Goal: Use online tool/utility: Utilize a website feature to perform a specific function

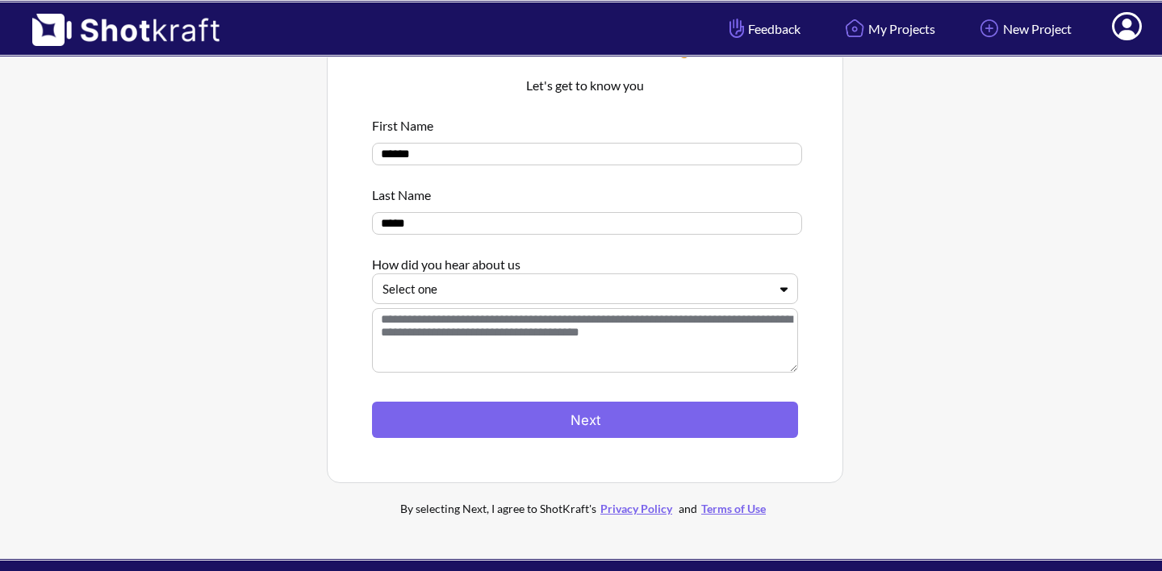
scroll to position [81, 0]
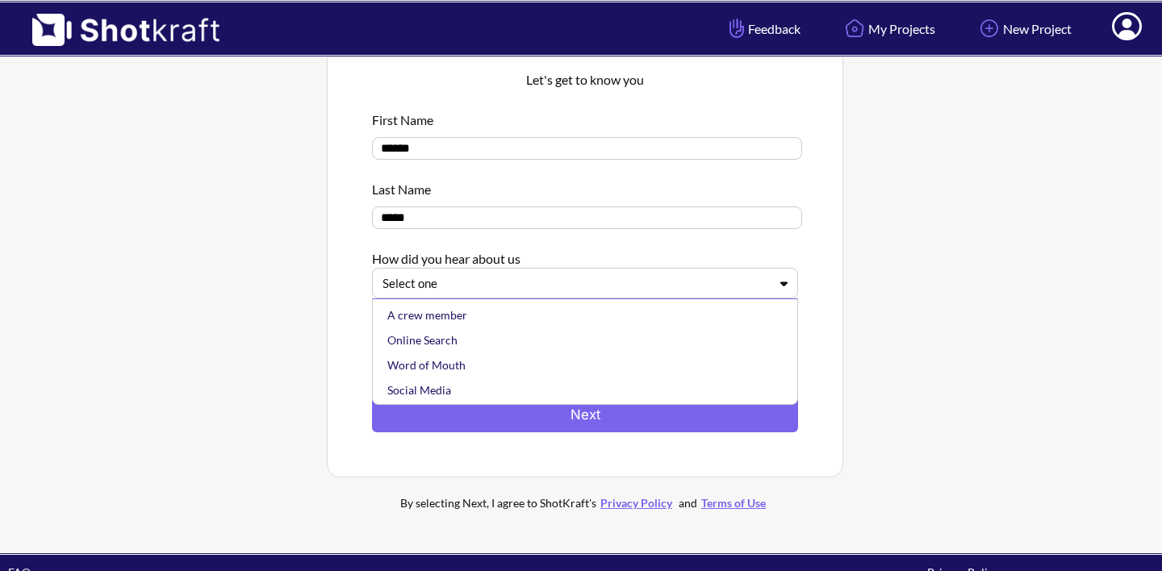
click at [667, 292] on div at bounding box center [575, 283] width 386 height 19
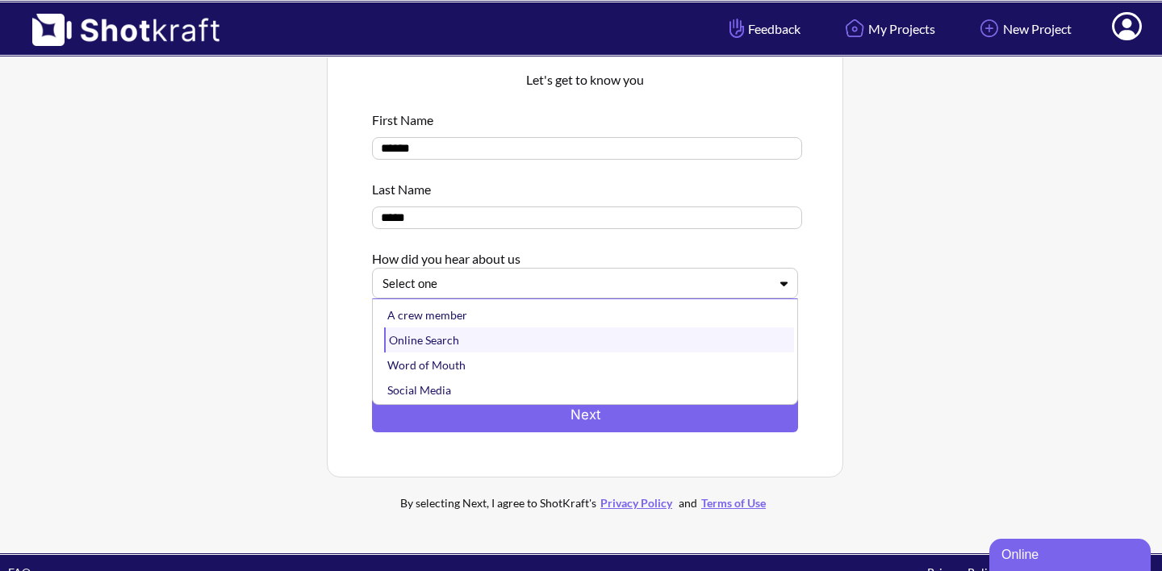
click at [620, 339] on div "Online Search" at bounding box center [589, 340] width 410 height 25
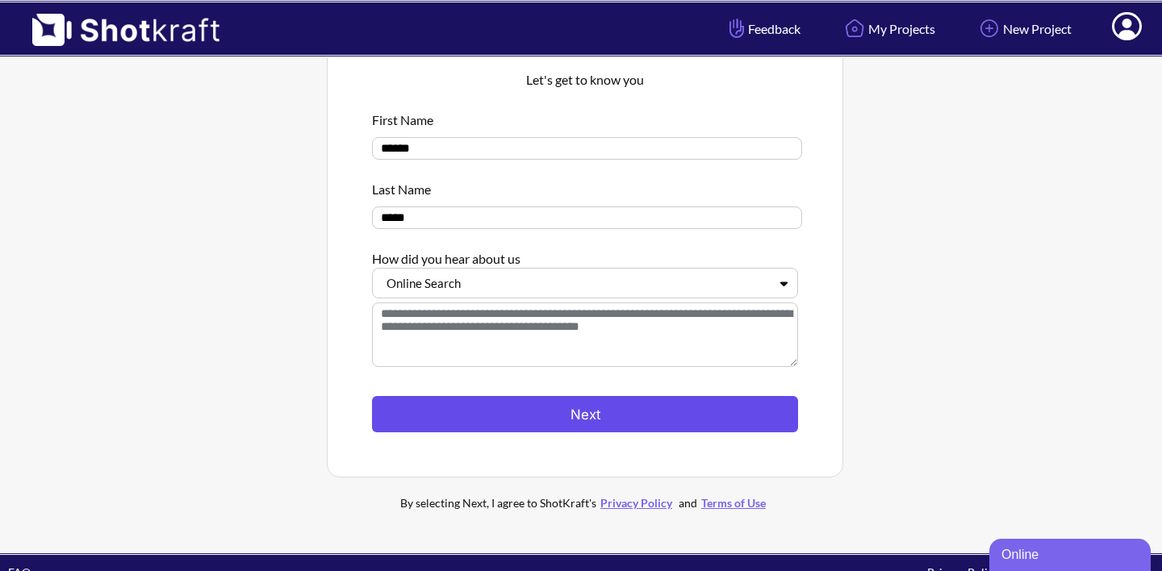
click at [579, 413] on button "Next" at bounding box center [585, 414] width 426 height 36
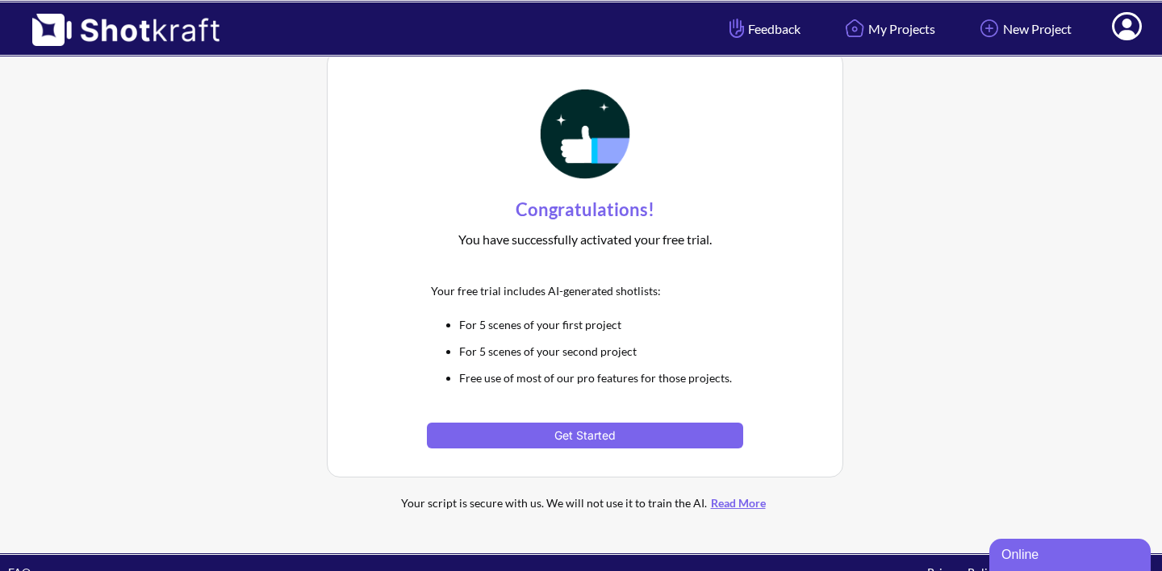
scroll to position [11, 0]
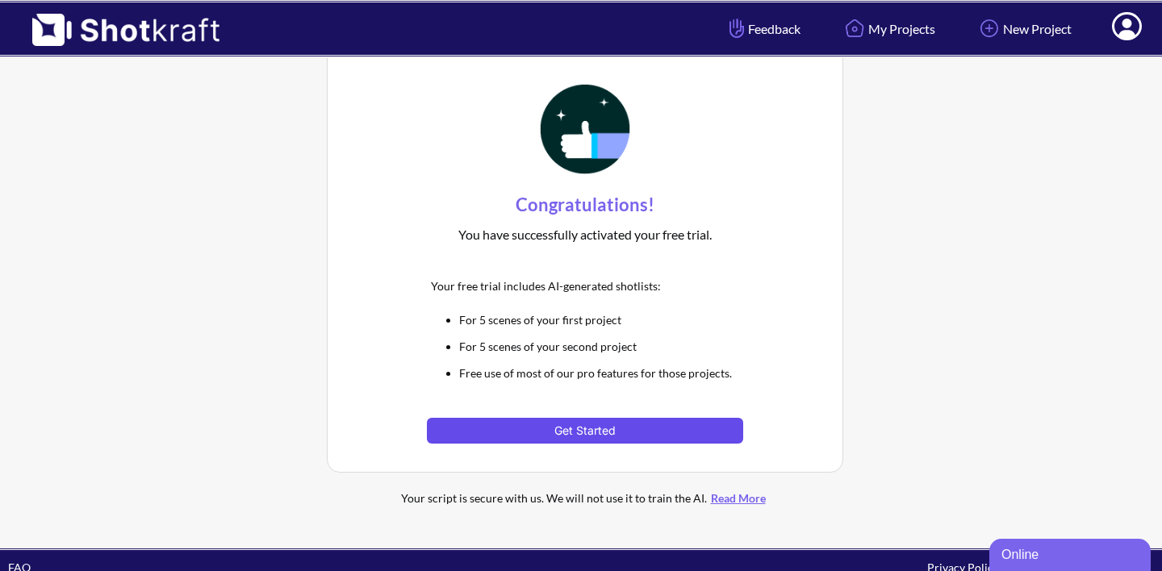
click at [577, 430] on button "Get Started" at bounding box center [584, 431] width 315 height 26
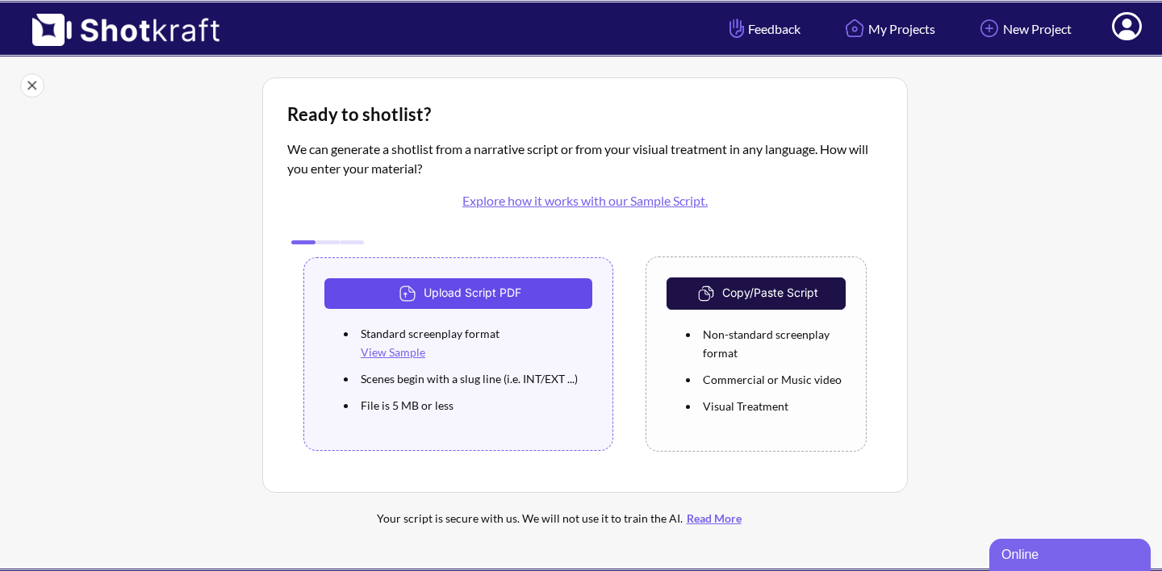
click at [481, 290] on button "Upload Script PDF" at bounding box center [458, 293] width 268 height 31
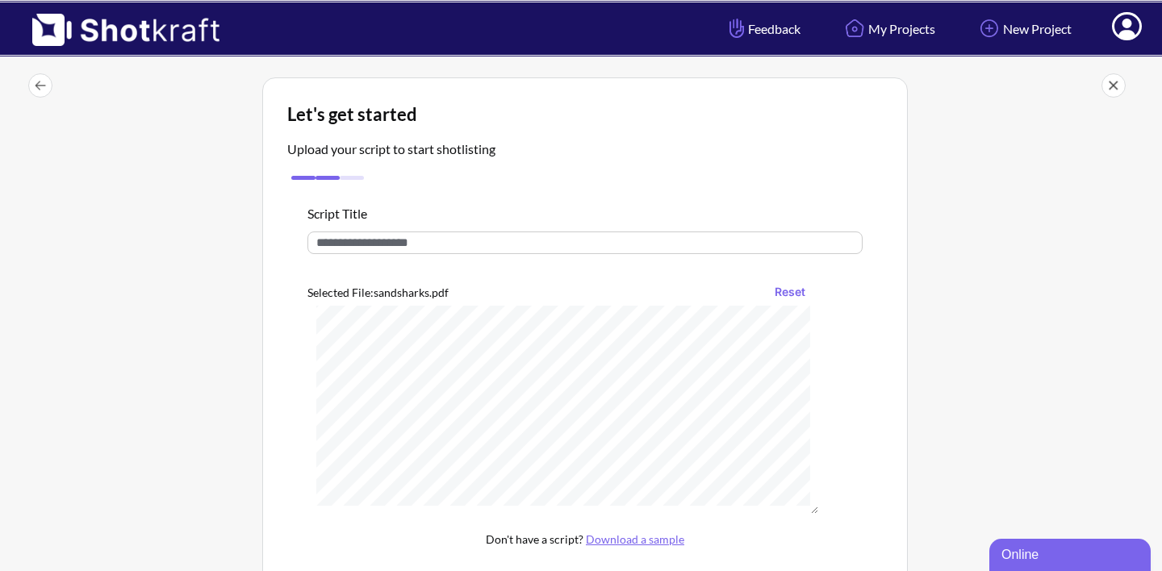
scroll to position [215, 0]
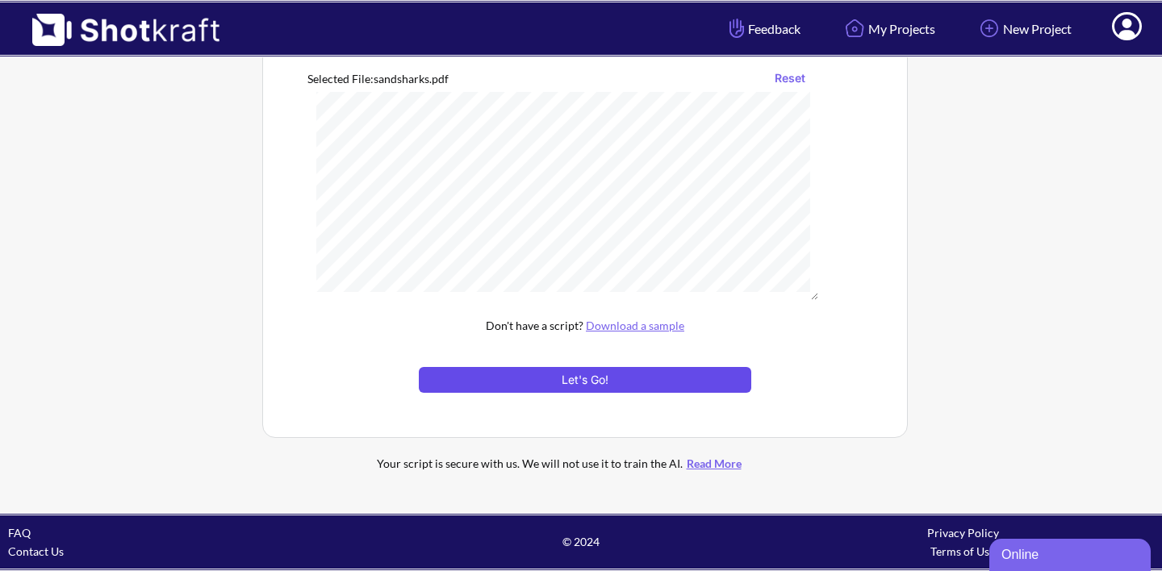
click at [591, 382] on button "Let's Go!" at bounding box center [585, 380] width 332 height 26
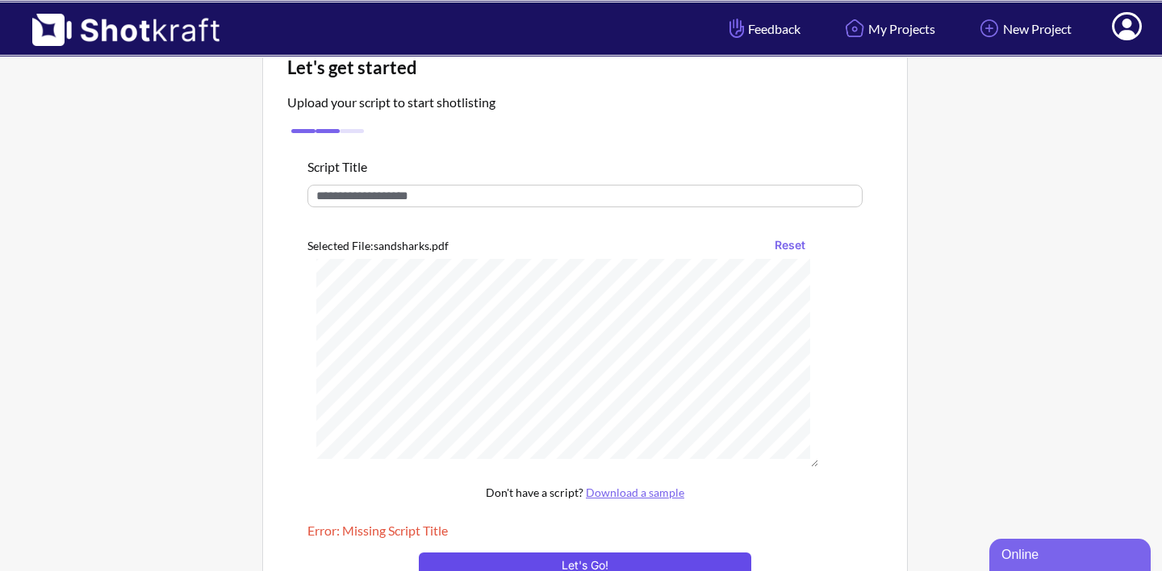
scroll to position [0, 0]
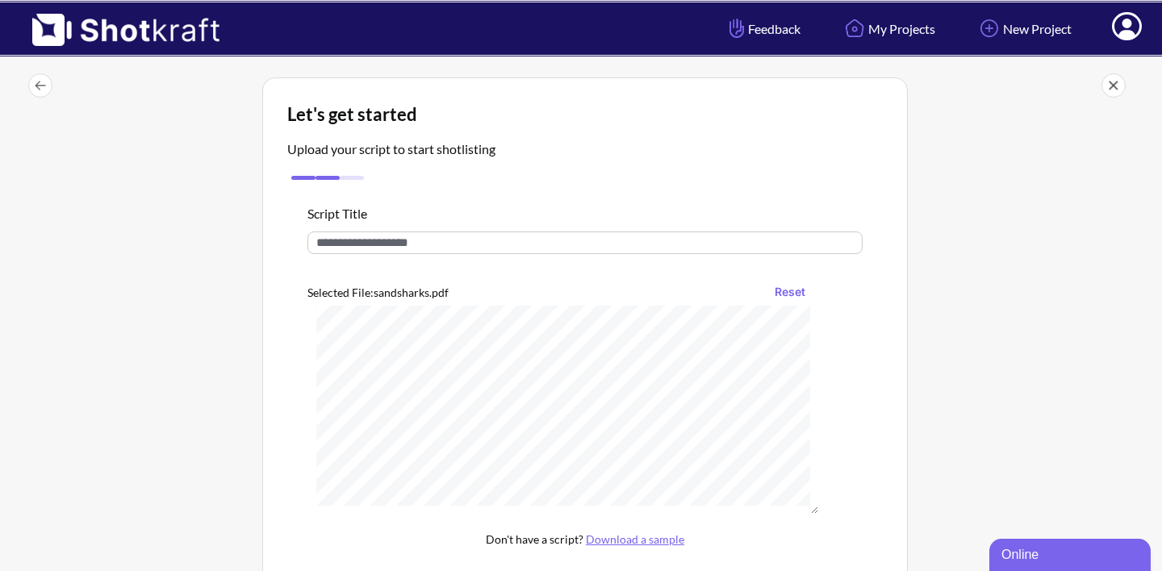
click at [453, 241] on input "text" at bounding box center [584, 243] width 555 height 23
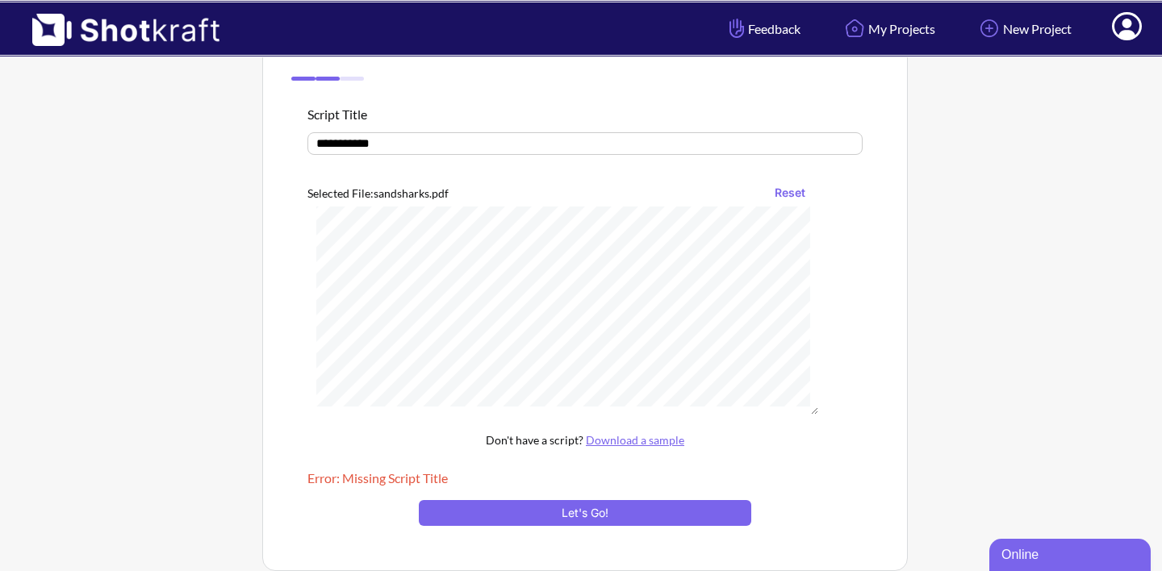
scroll to position [105, 0]
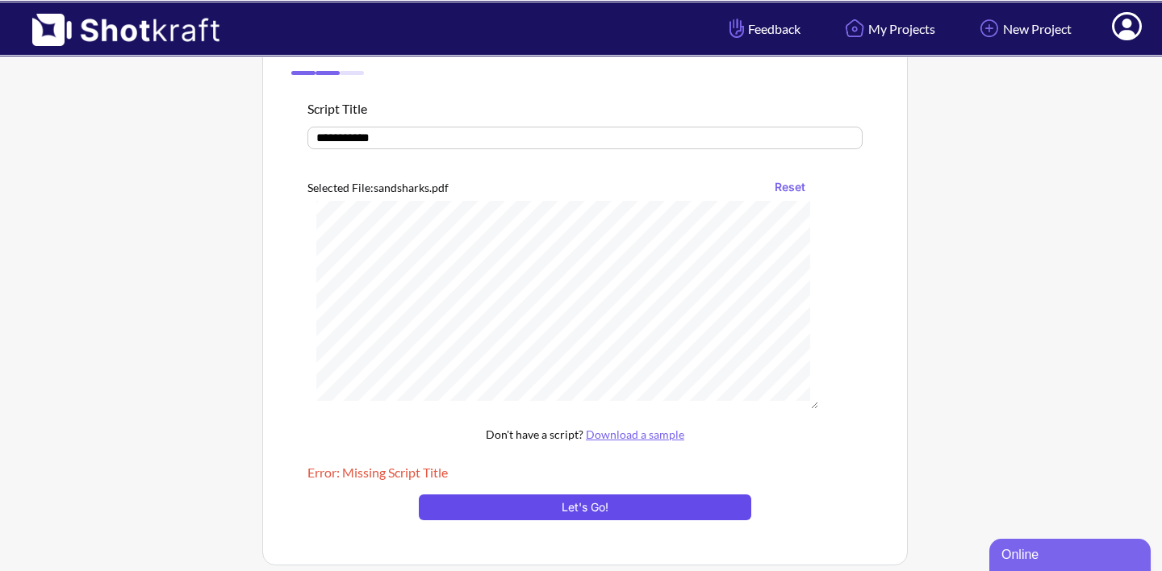
type input "**********"
click at [571, 509] on button "Let's Go!" at bounding box center [585, 508] width 332 height 26
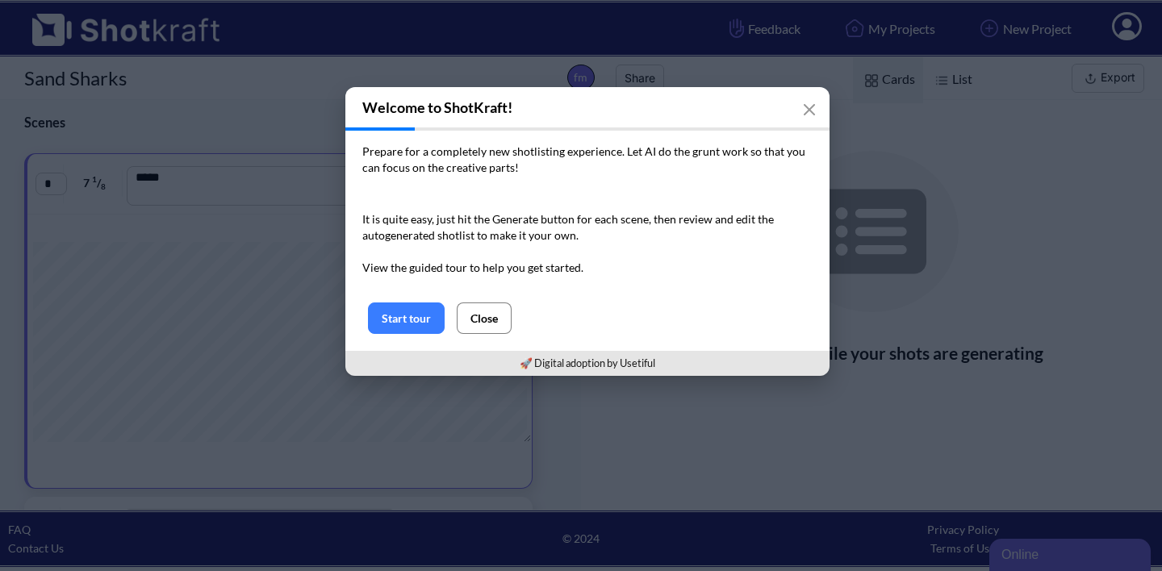
click at [491, 320] on button "Close" at bounding box center [484, 318] width 55 height 31
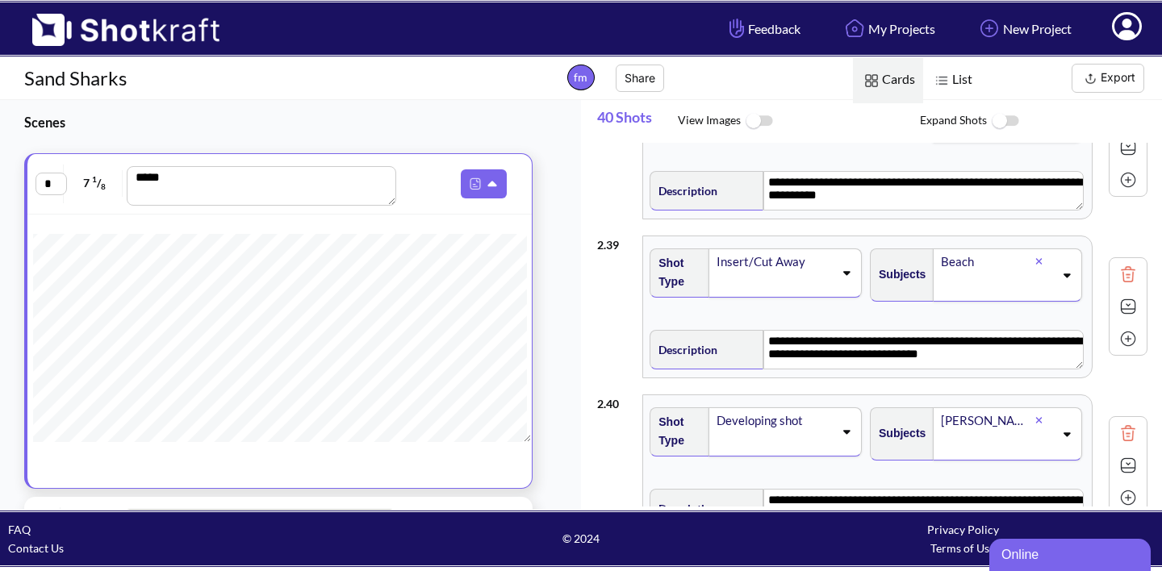
scroll to position [6137, 0]
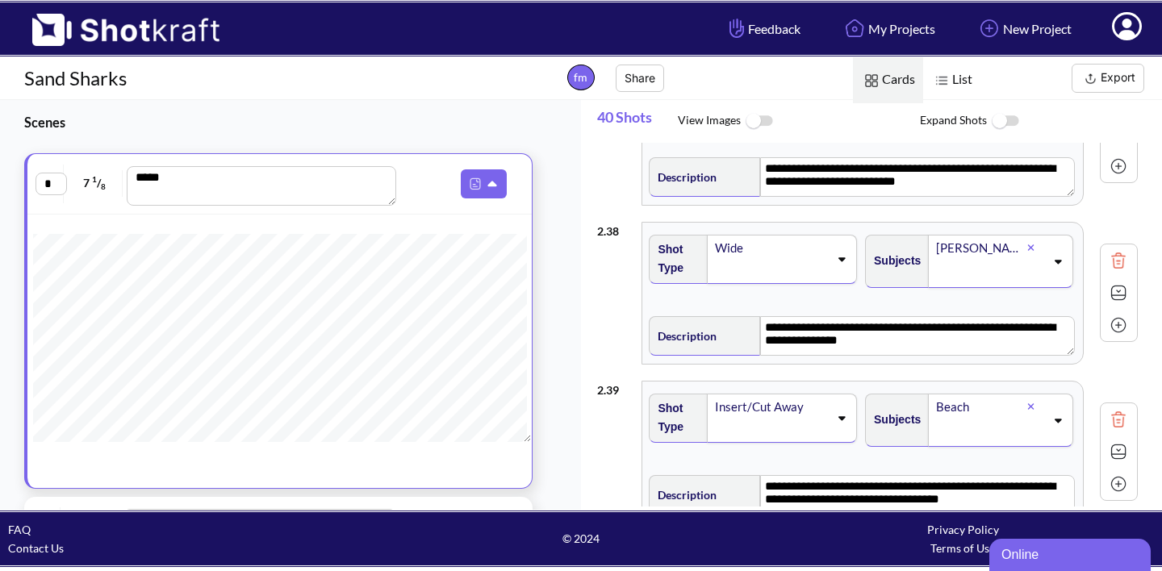
click at [1104, 86] on button "Export" at bounding box center [1108, 78] width 73 height 29
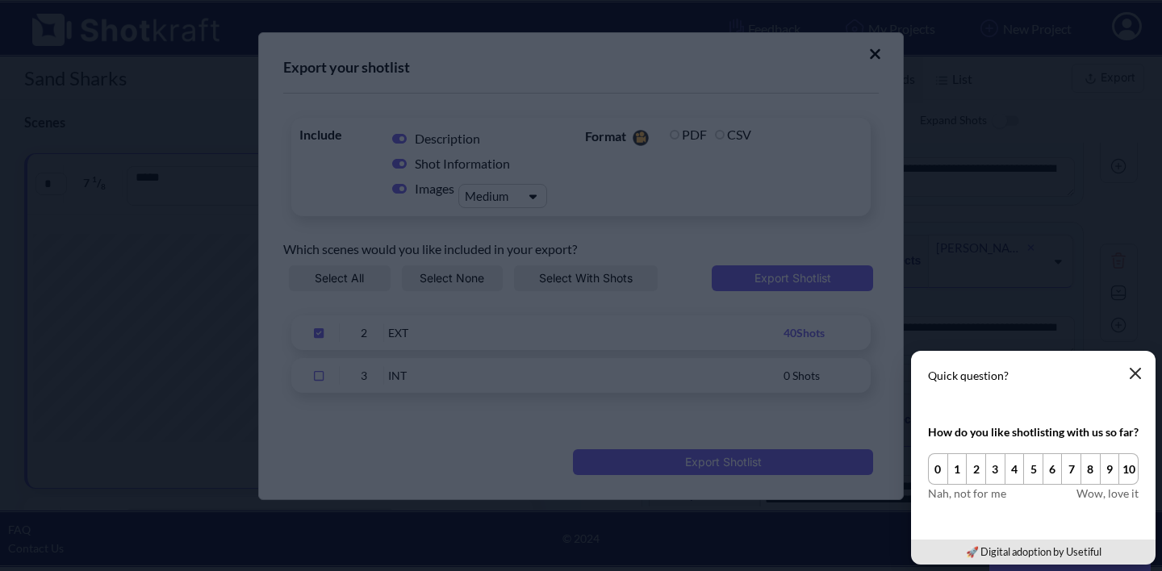
click at [1134, 382] on button "button" at bounding box center [1135, 373] width 32 height 32
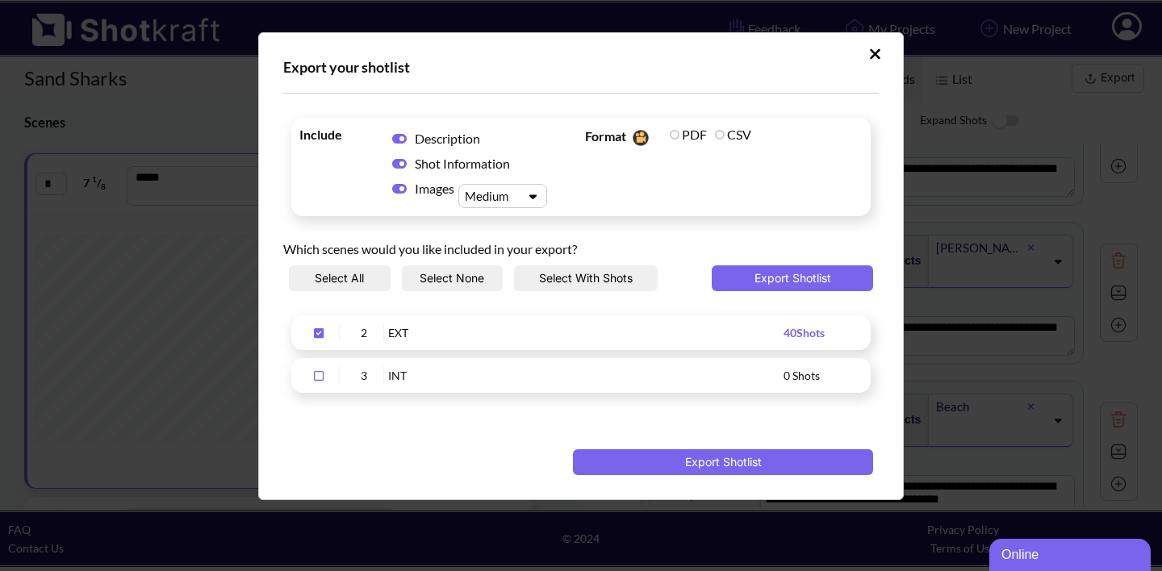
click at [322, 380] on icon "Upload Script" at bounding box center [319, 376] width 10 height 10
click at [323, 380] on icon "Upload Script" at bounding box center [319, 376] width 10 height 10
click at [873, 54] on icon "Upload Script" at bounding box center [875, 54] width 12 height 16
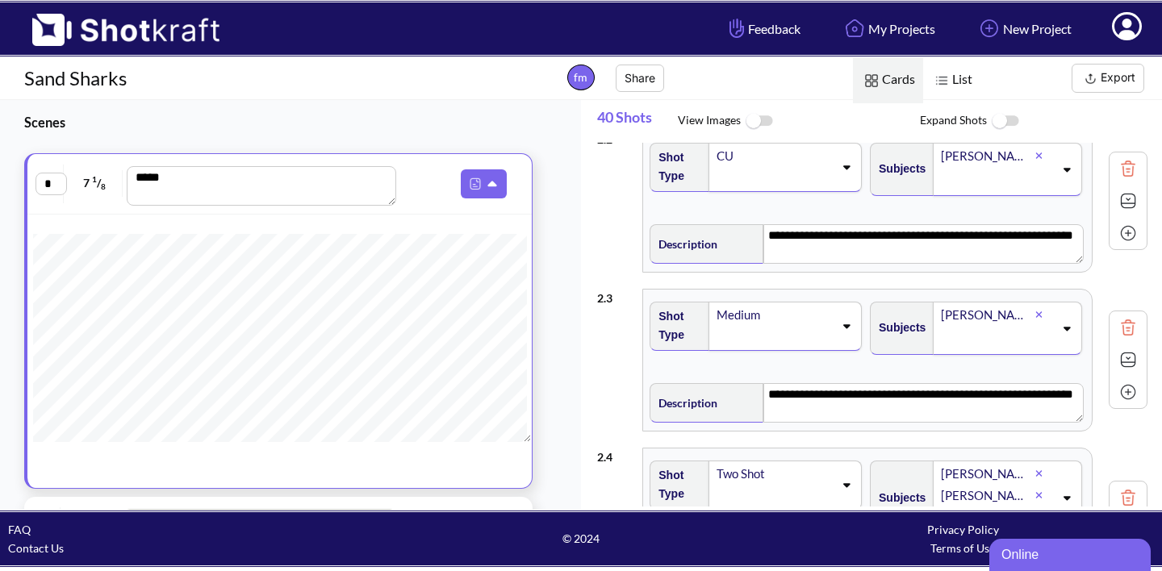
scroll to position [0, 0]
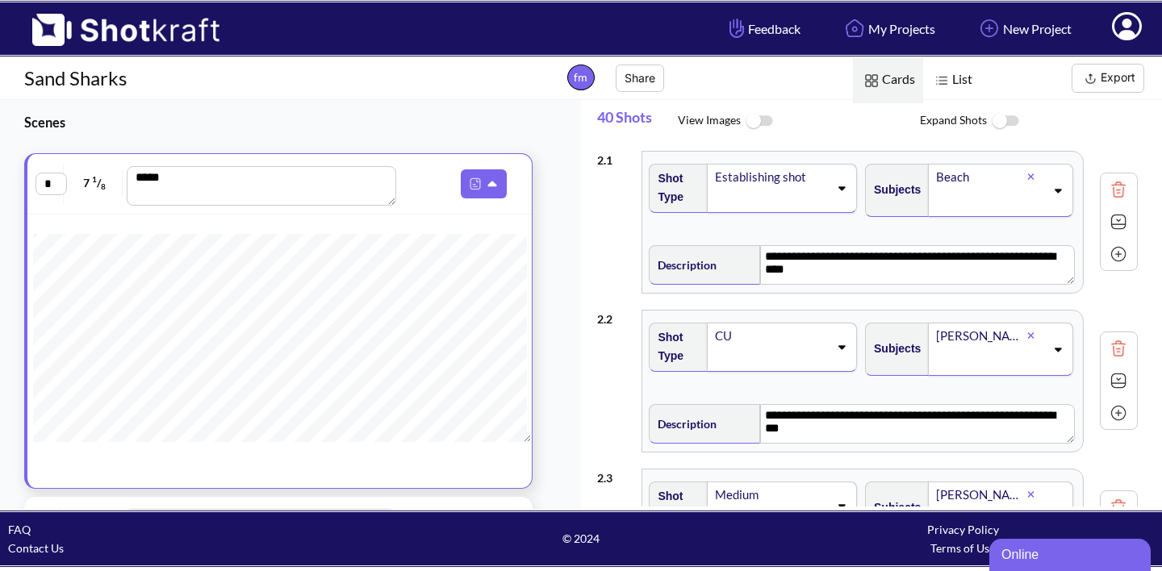
click at [942, 86] on img at bounding box center [941, 80] width 21 height 21
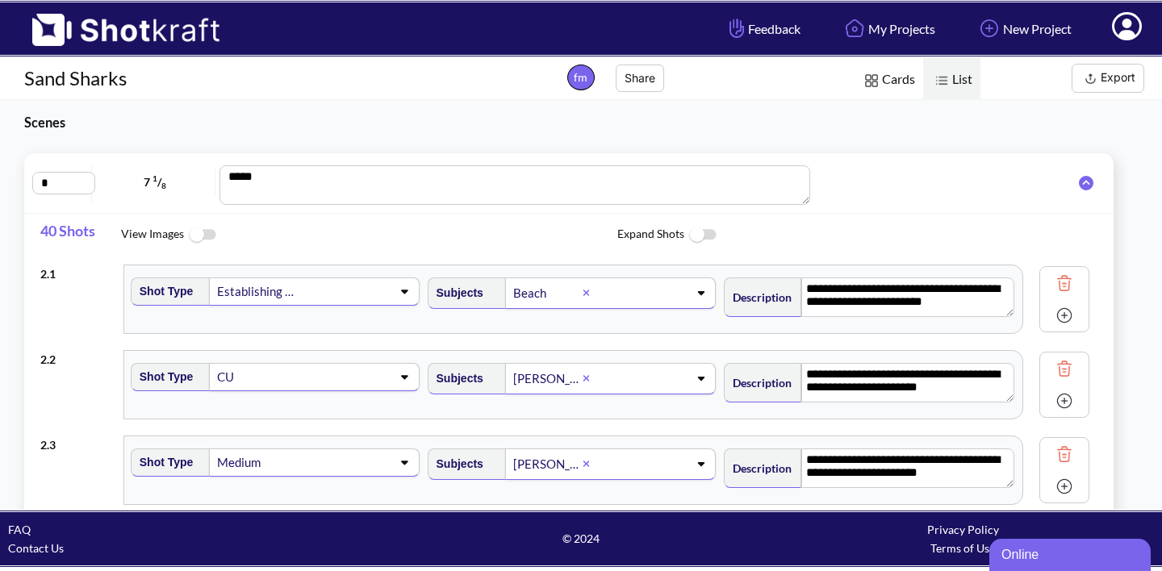
click at [946, 76] on img at bounding box center [941, 80] width 21 height 21
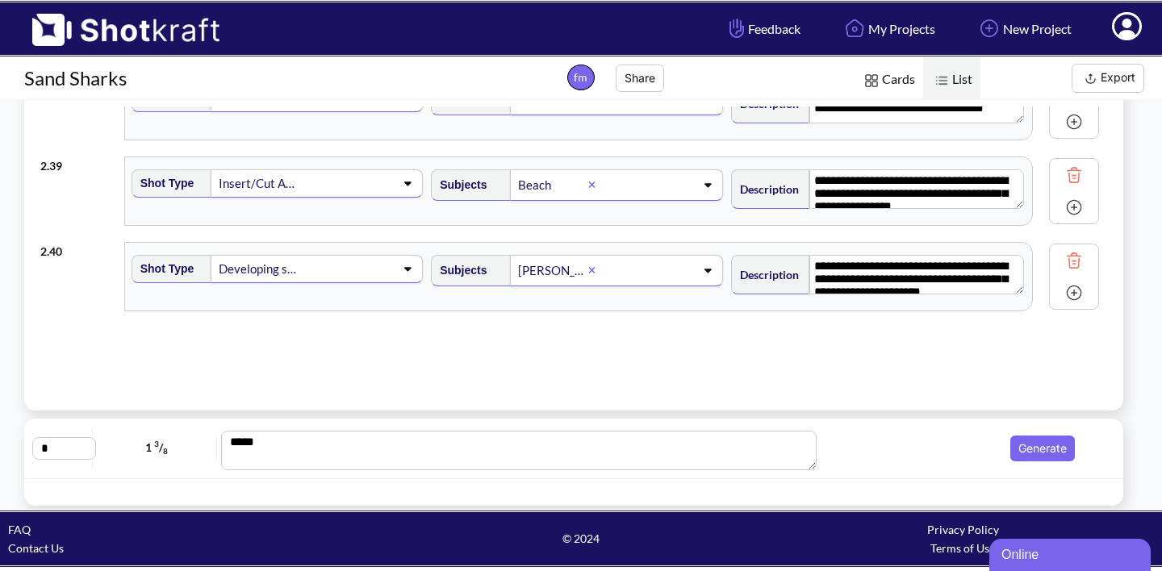
scroll to position [154, 0]
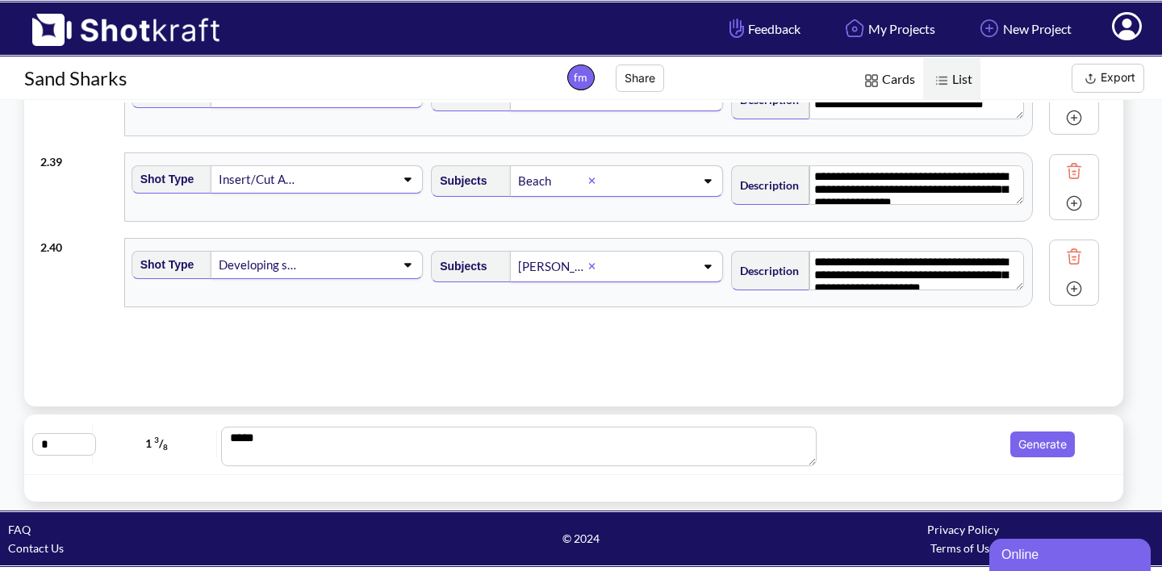
click at [261, 433] on textarea "***" at bounding box center [519, 447] width 596 height 40
paste textarea "**********"
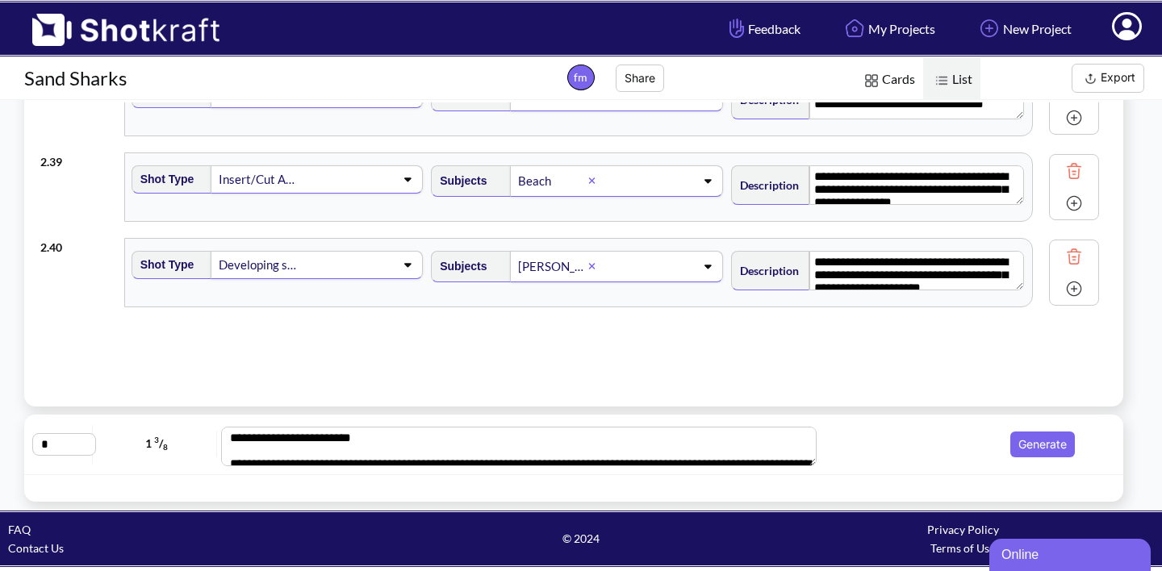
scroll to position [758, 0]
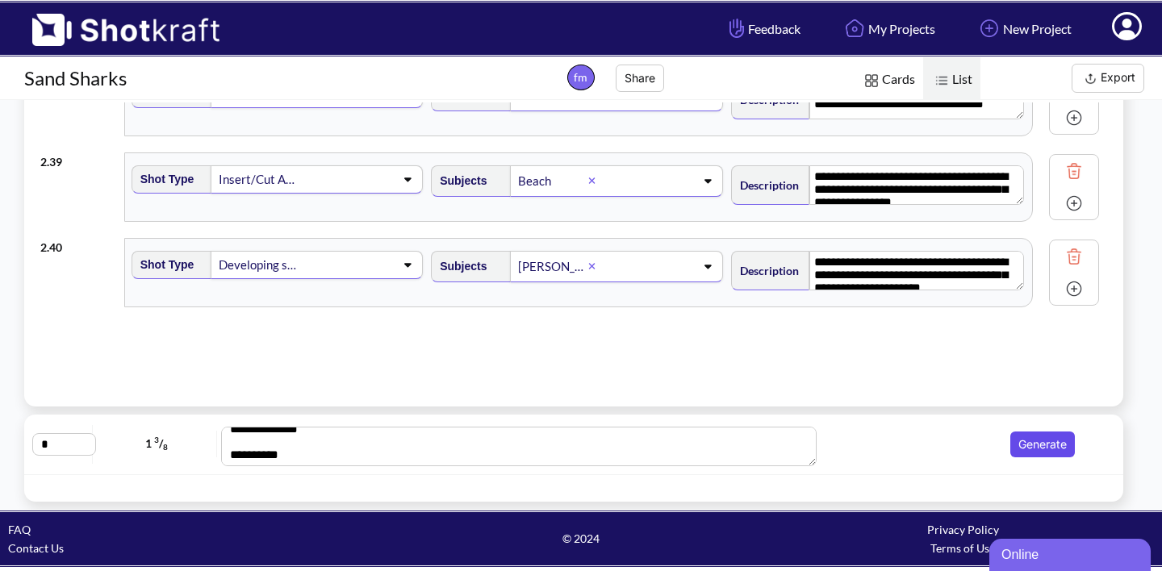
type textarea "**********"
click at [1033, 445] on button "Generate" at bounding box center [1042, 445] width 65 height 26
click at [1101, 443] on icon at bounding box center [1095, 444] width 15 height 15
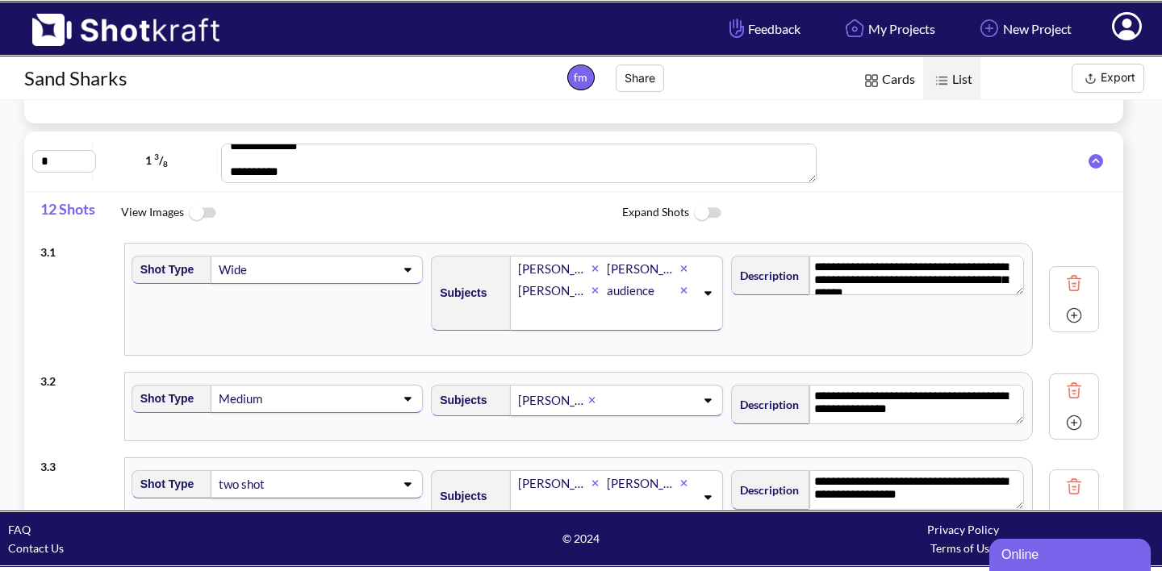
scroll to position [0, 0]
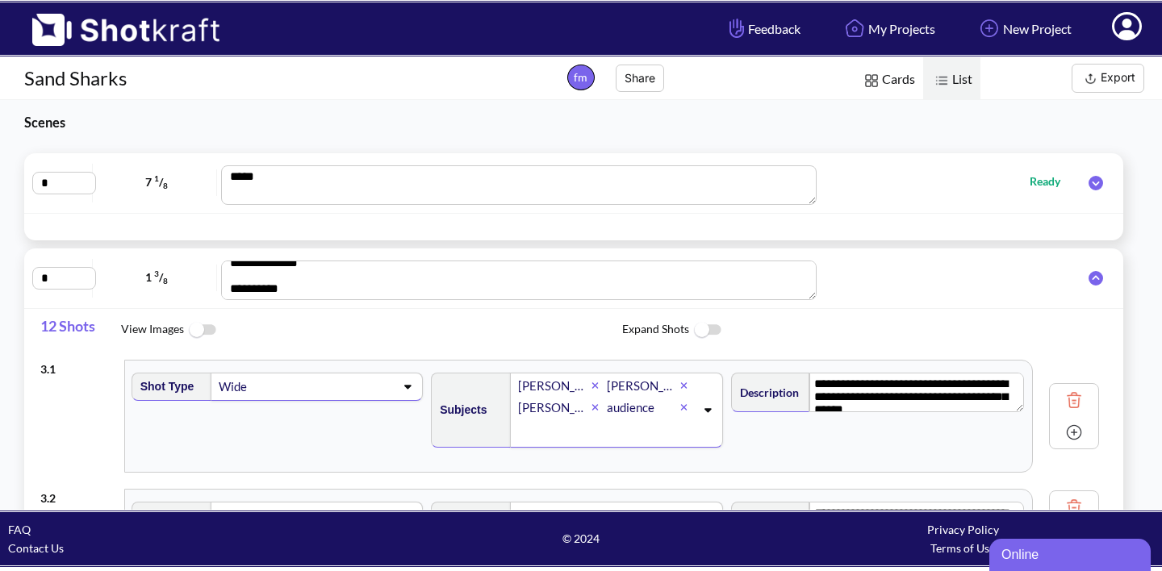
click at [1093, 179] on icon at bounding box center [1095, 183] width 15 height 15
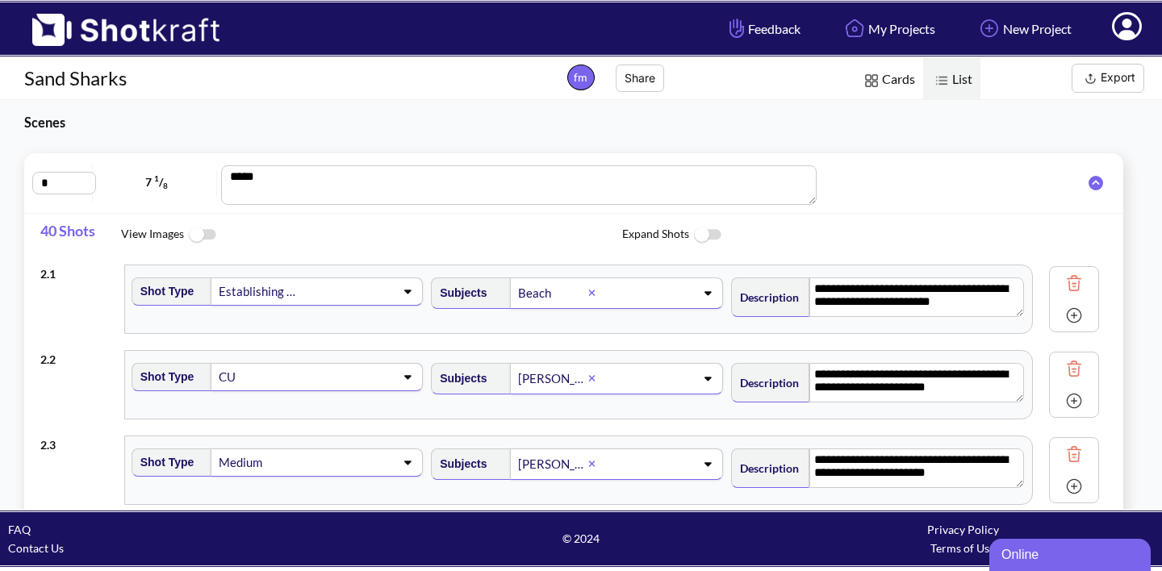
click at [208, 231] on img at bounding box center [202, 235] width 36 height 35
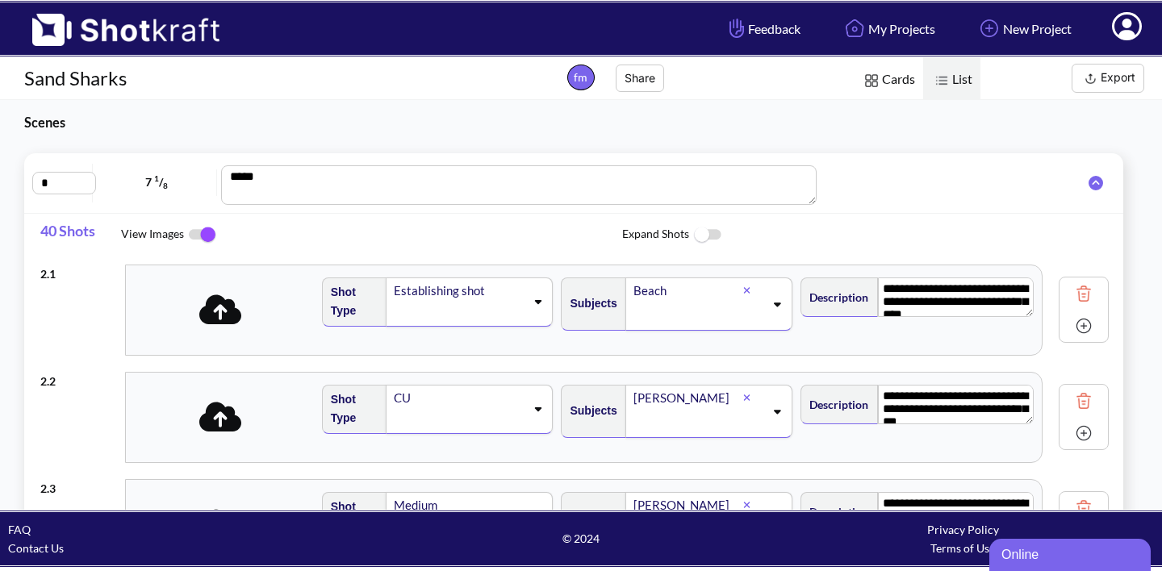
click at [226, 318] on icon at bounding box center [220, 310] width 43 height 30
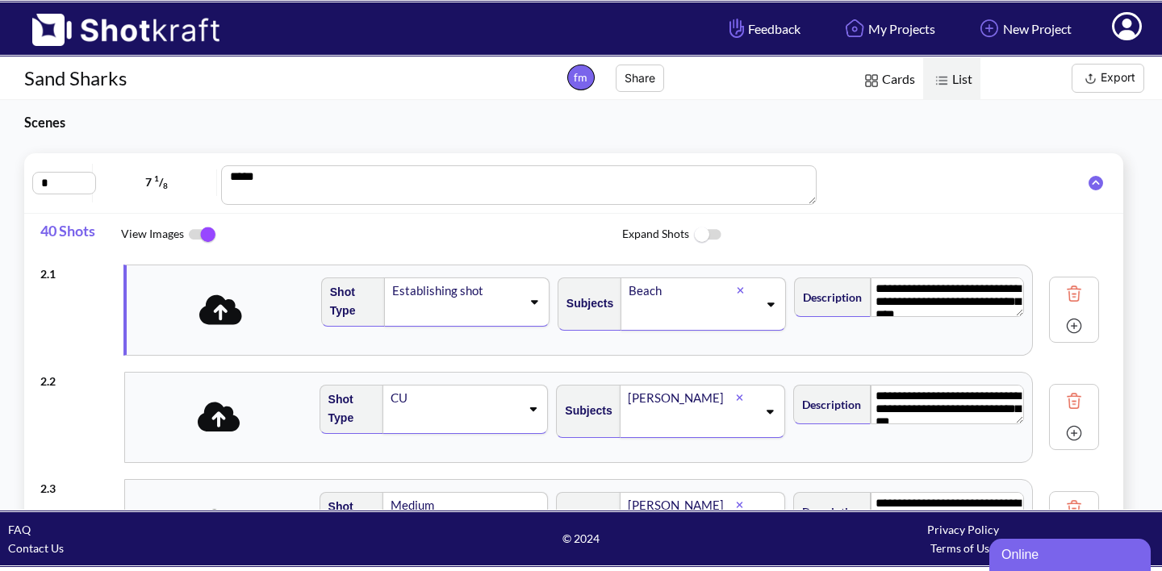
click at [203, 236] on img at bounding box center [202, 235] width 36 height 34
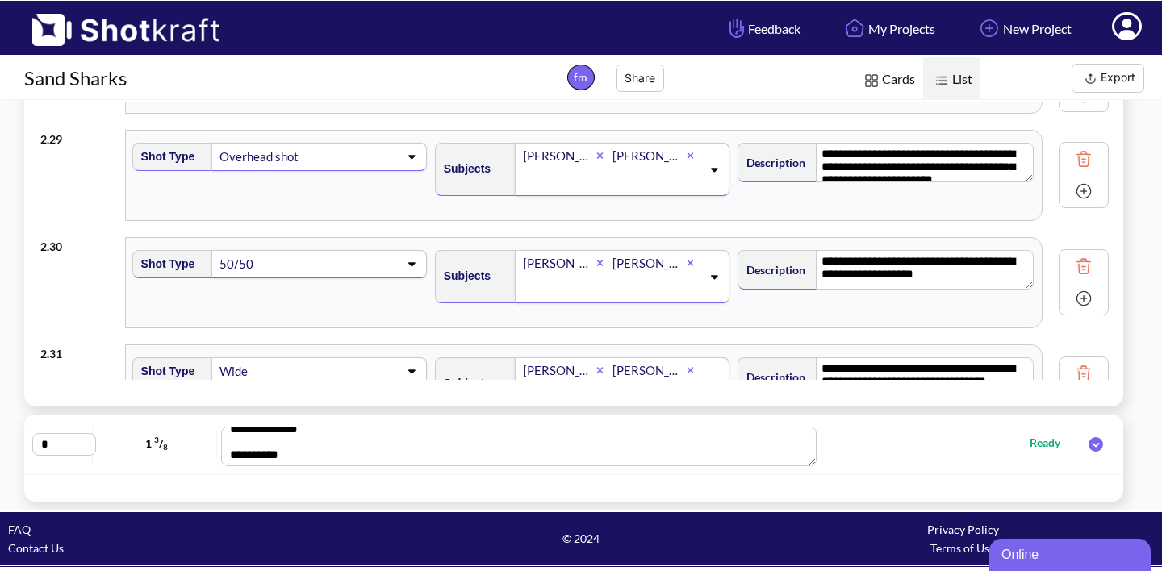
scroll to position [2404, 0]
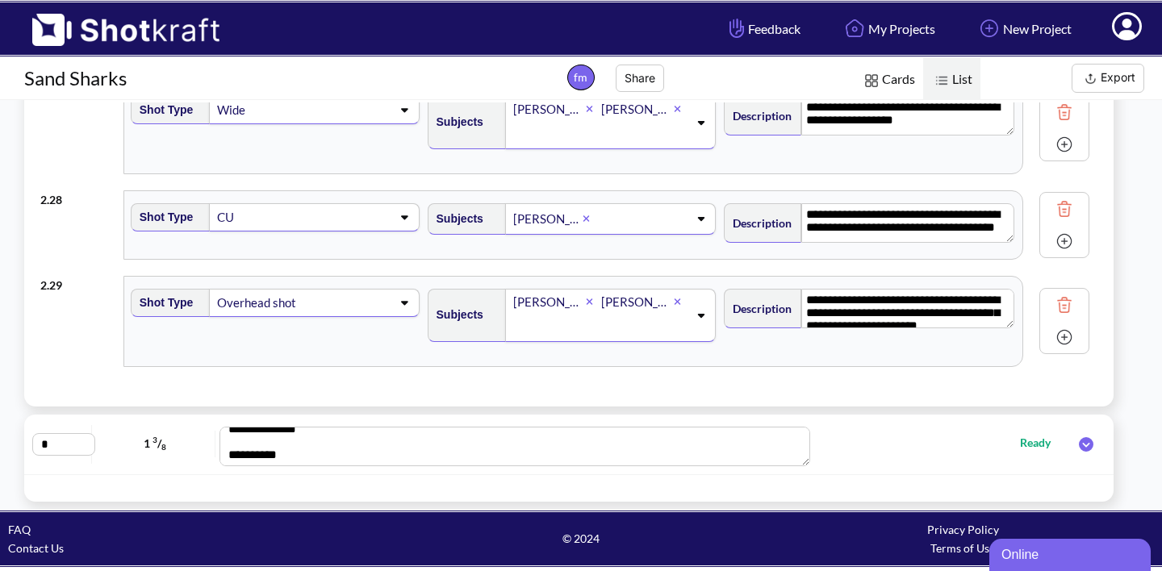
click at [1107, 81] on button "Export" at bounding box center [1108, 78] width 73 height 29
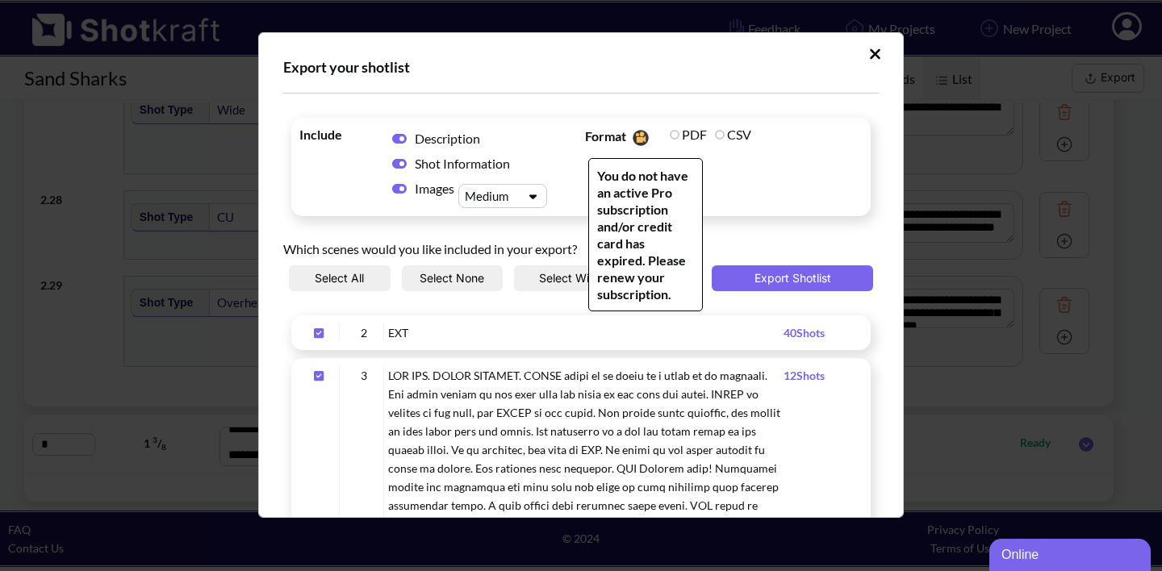
click at [675, 138] on label "PDF" at bounding box center [688, 134] width 37 height 15
click at [636, 137] on img "Upload Script" at bounding box center [640, 138] width 23 height 24
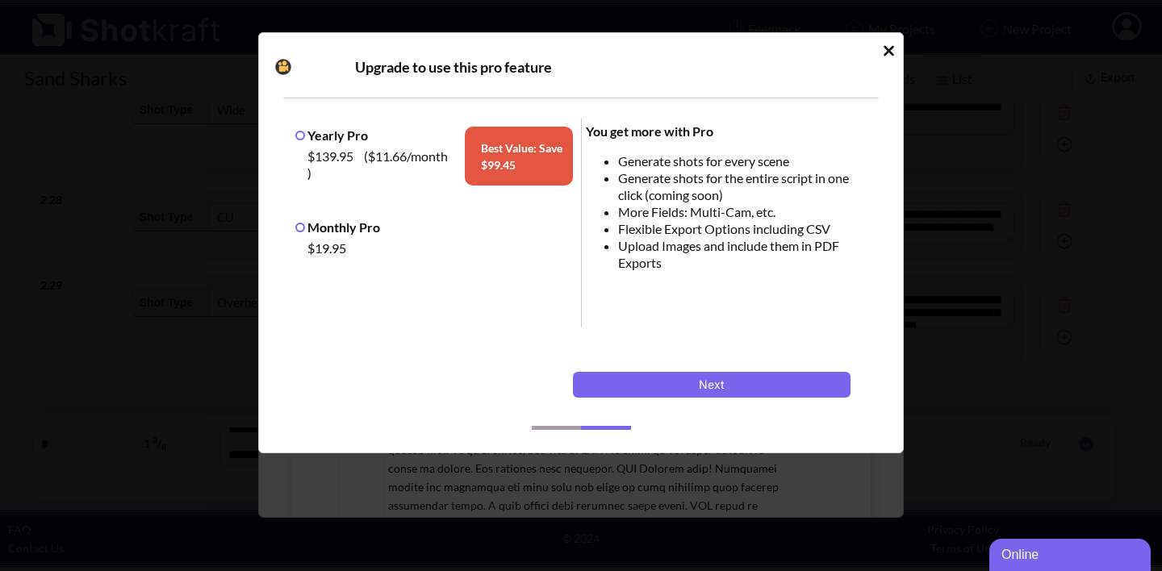
click at [886, 48] on icon "Idle Modal" at bounding box center [889, 50] width 10 height 10
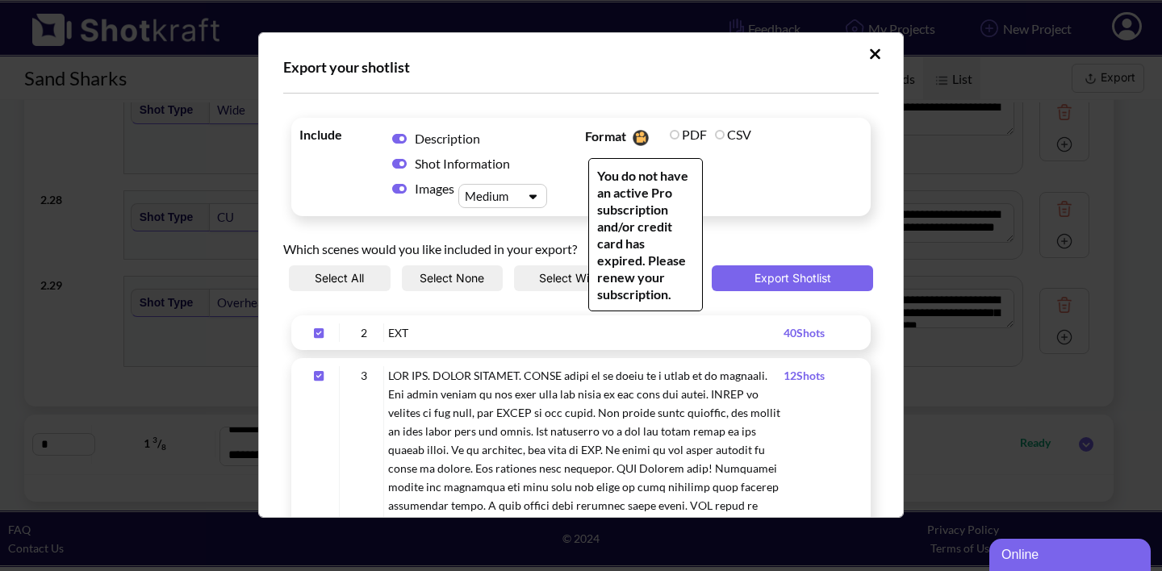
click at [721, 136] on label "CSV" at bounding box center [733, 134] width 36 height 15
click at [677, 134] on label "PDF" at bounding box center [688, 134] width 37 height 15
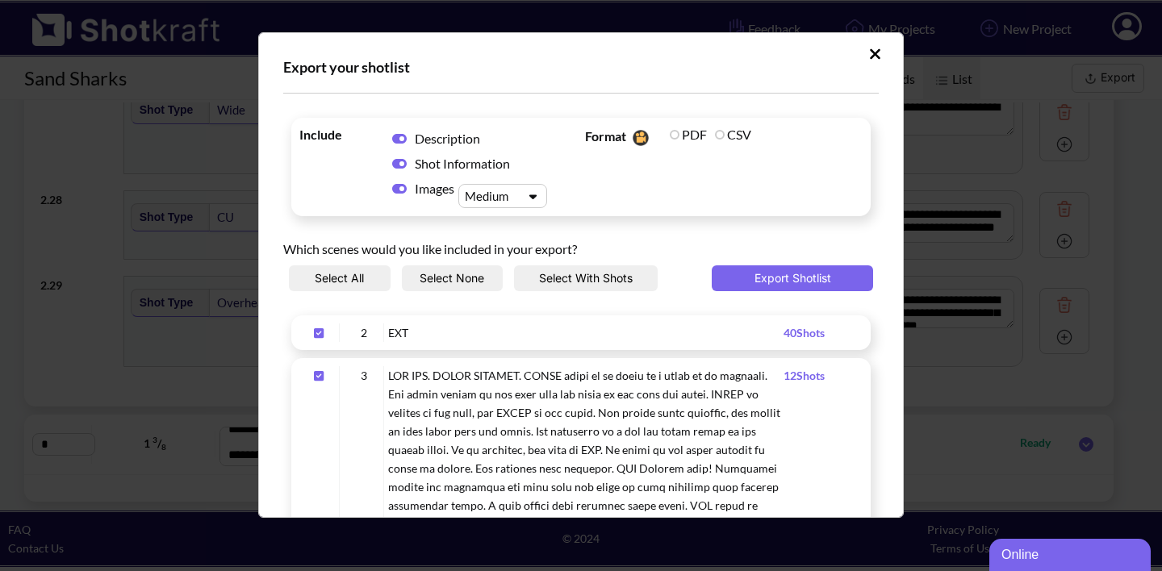
click at [881, 49] on button "Upload Script" at bounding box center [875, 54] width 28 height 26
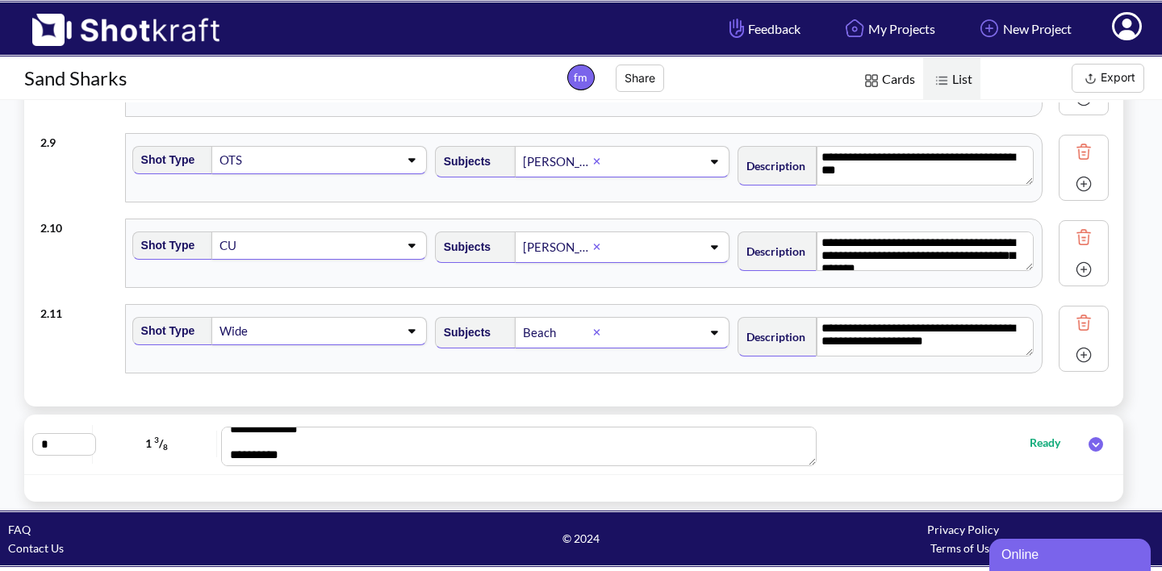
scroll to position [0, 0]
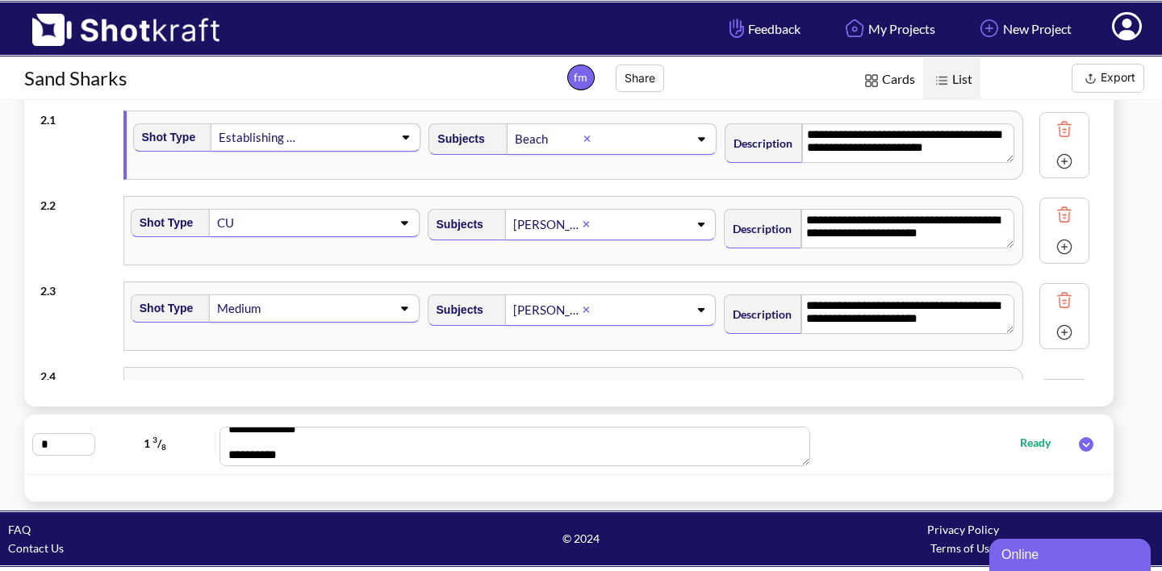
click at [636, 82] on button "Share" at bounding box center [640, 78] width 48 height 27
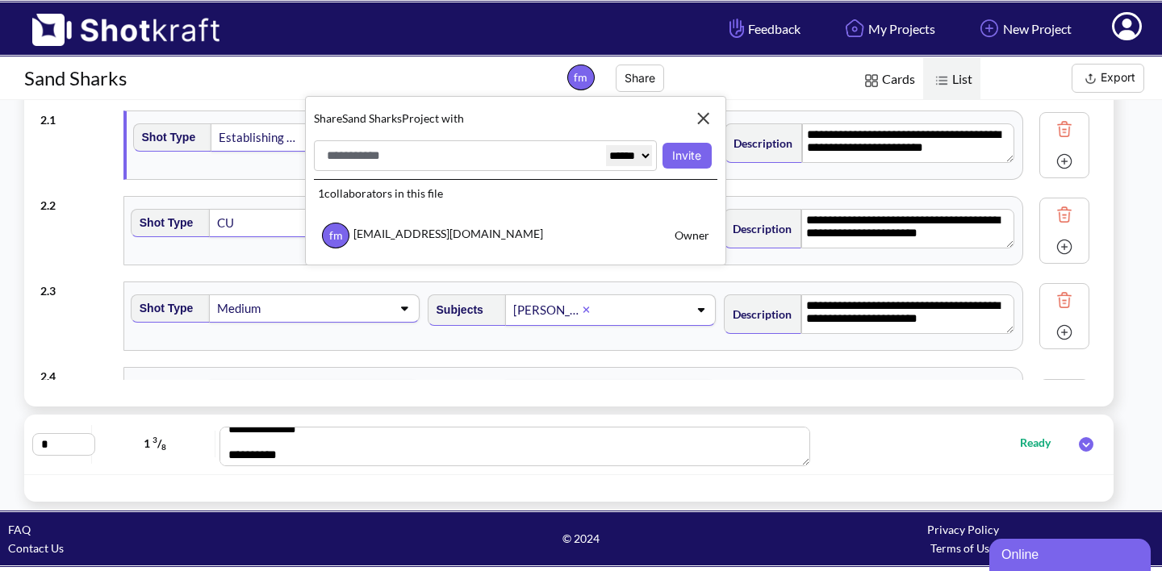
click at [636, 82] on button "Share" at bounding box center [640, 78] width 48 height 27
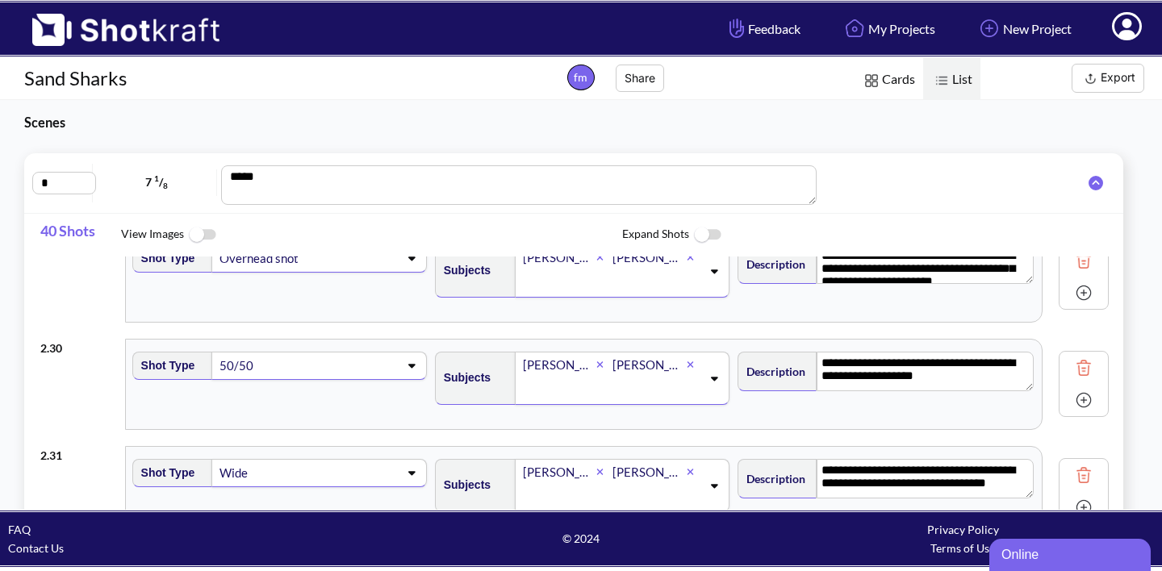
scroll to position [3492, 0]
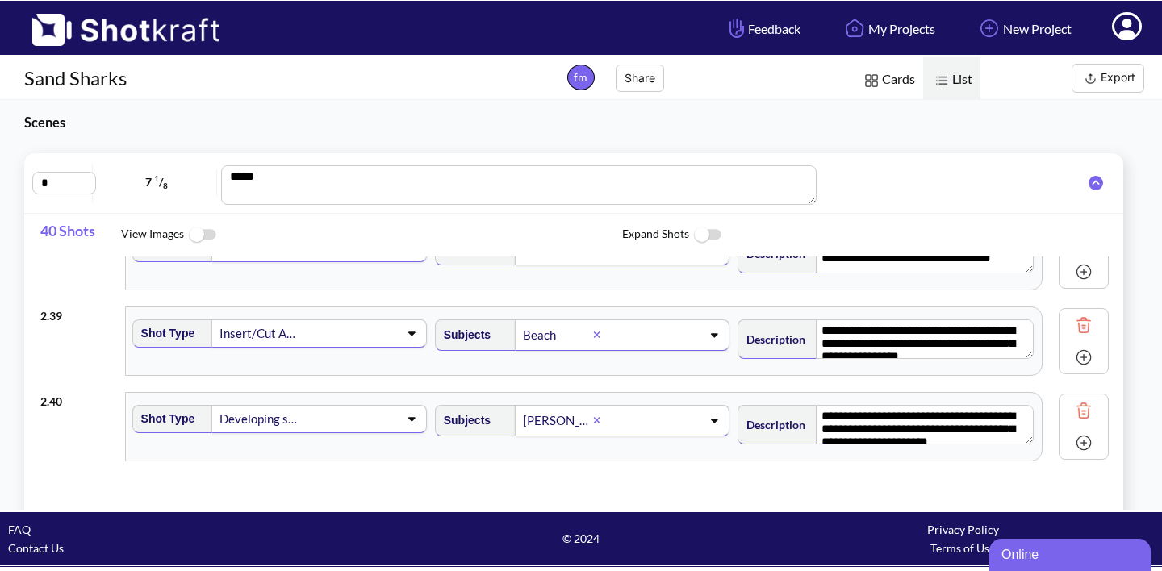
click at [261, 330] on div "Insert/Cut Away" at bounding box center [261, 334] width 86 height 22
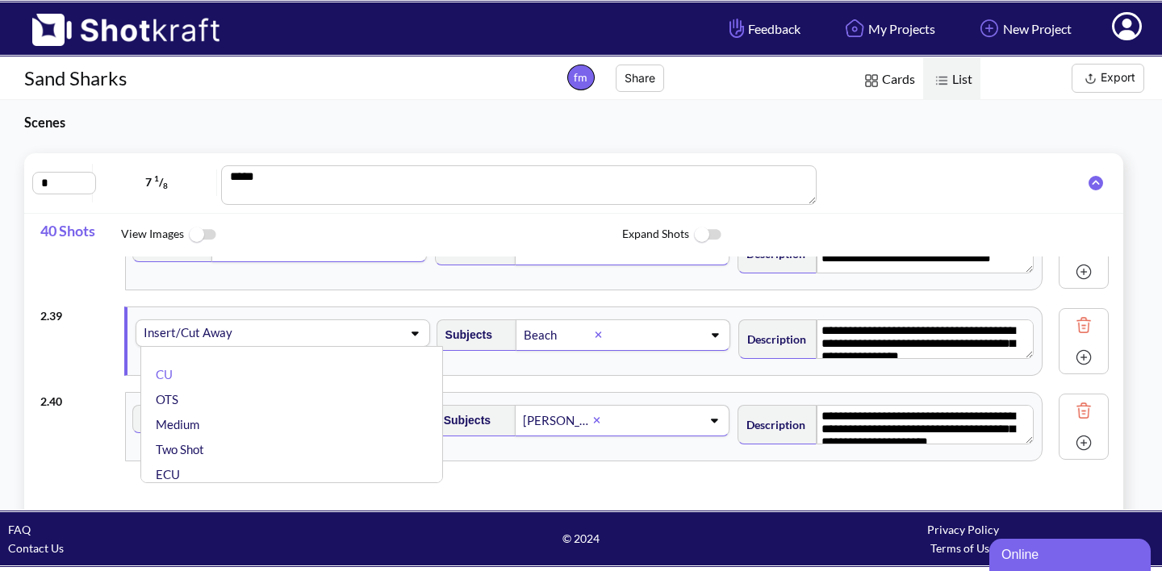
click at [114, 334] on div "**********" at bounding box center [574, 342] width 1068 height 86
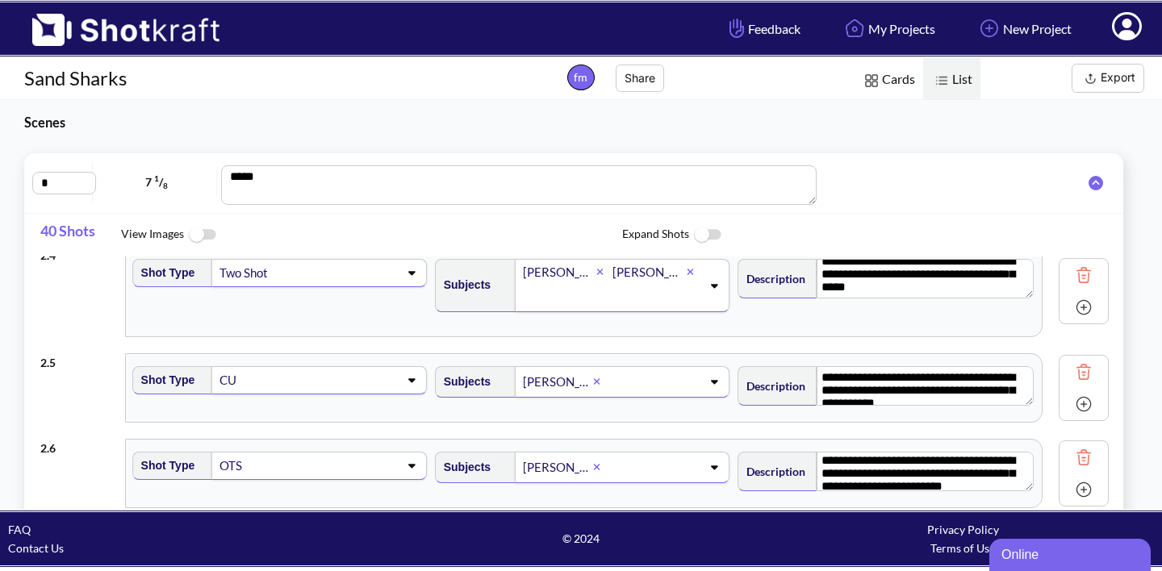
scroll to position [0, 0]
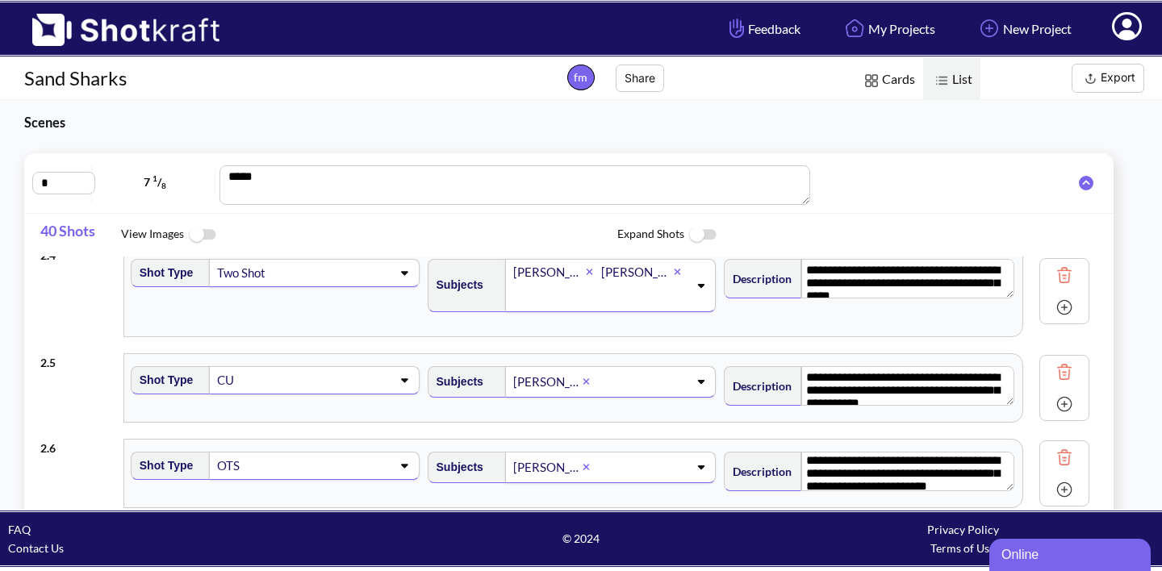
click at [1101, 76] on img at bounding box center [1090, 79] width 20 height 20
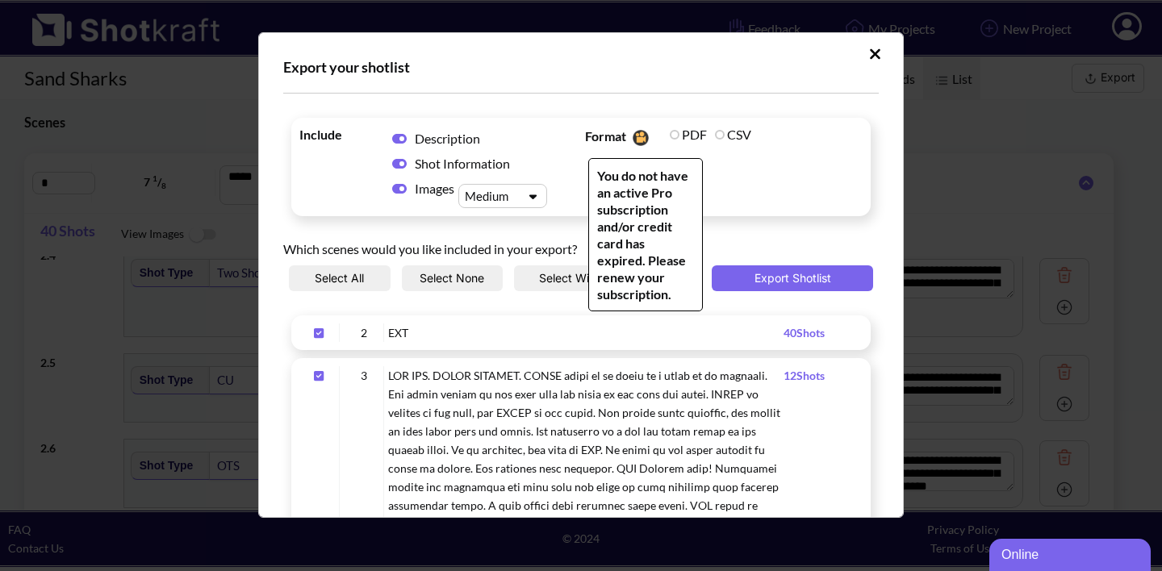
click at [688, 136] on label "PDF" at bounding box center [688, 134] width 37 height 15
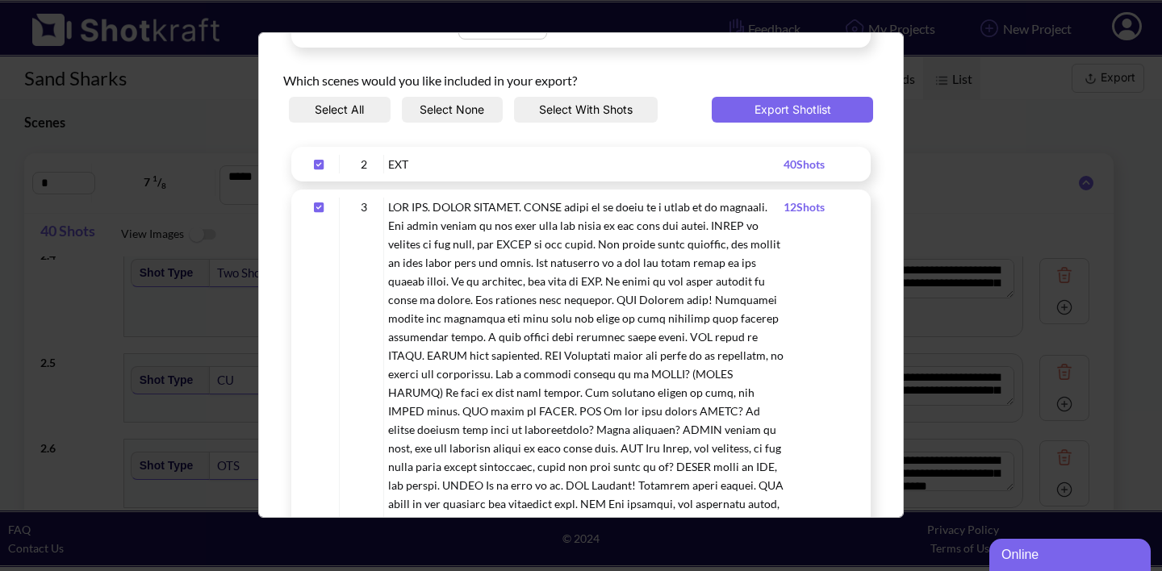
scroll to position [169, 0]
click at [461, 160] on div "EXT" at bounding box center [585, 163] width 395 height 19
click at [804, 106] on button "Export Shotlist" at bounding box center [792, 109] width 161 height 26
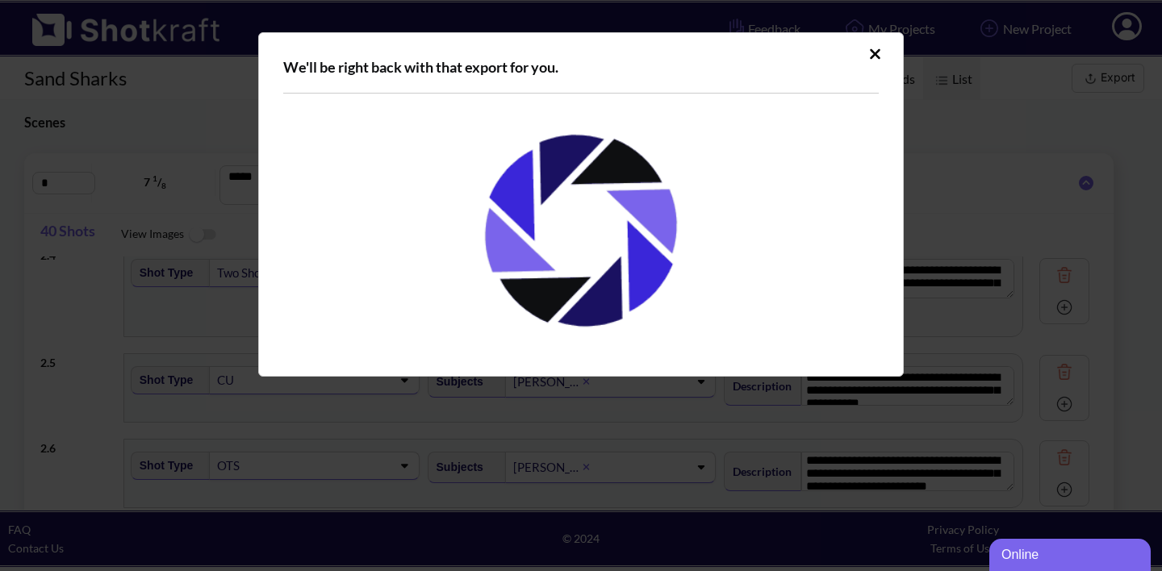
scroll to position [0, 0]
